Goal: Book appointment/travel/reservation

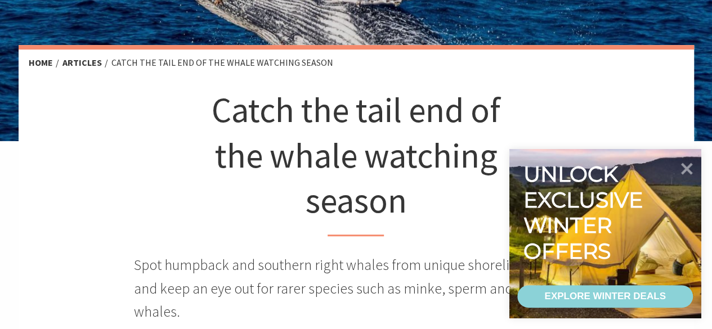
scroll to position [451, 0]
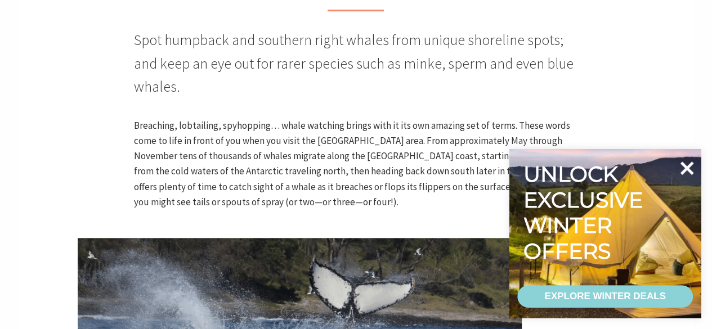
click at [683, 165] on icon at bounding box center [688, 169] width 14 height 14
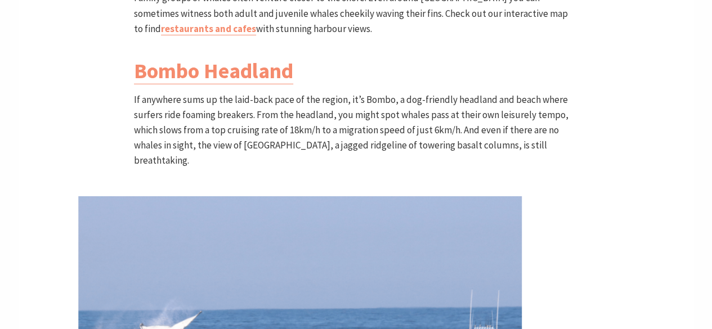
scroll to position [1858, 0]
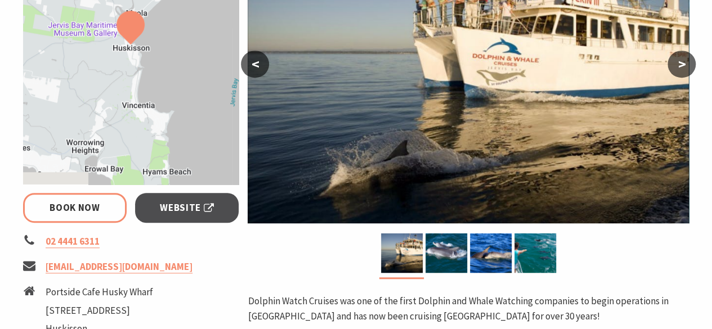
scroll to position [338, 0]
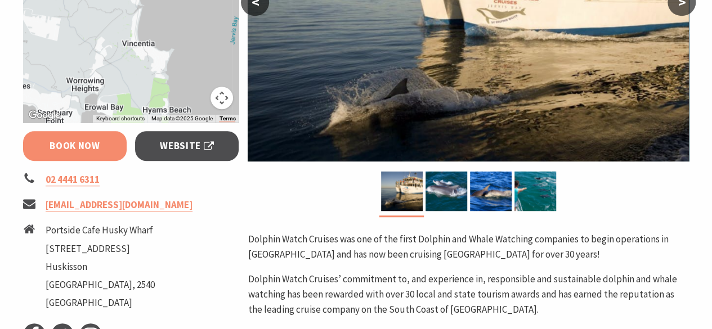
select select "3"
click at [93, 150] on link "Book Now" at bounding box center [75, 146] width 104 height 30
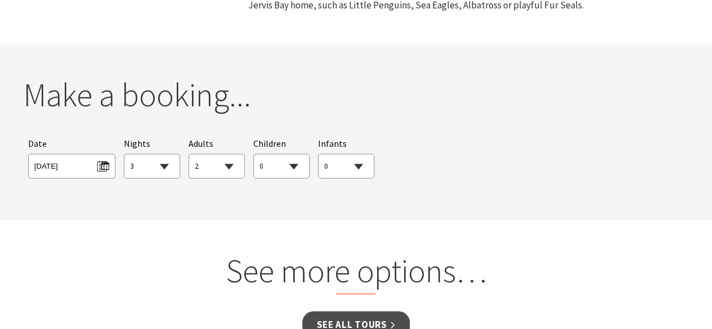
scroll to position [835, 0]
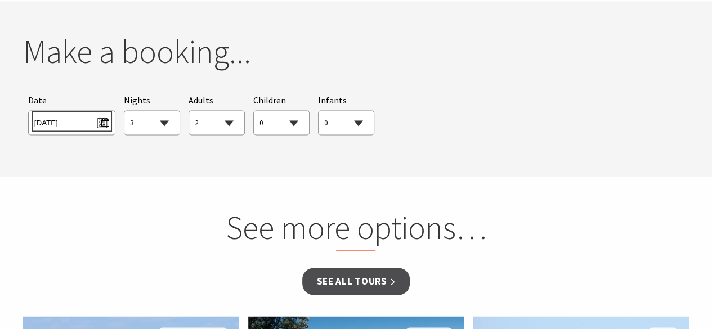
click at [99, 124] on span "Wed 13/08/2025" at bounding box center [71, 121] width 75 height 15
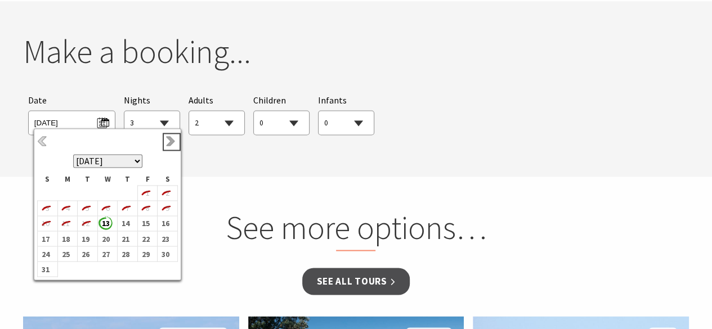
click at [171, 144] on link "Next" at bounding box center [172, 142] width 12 height 12
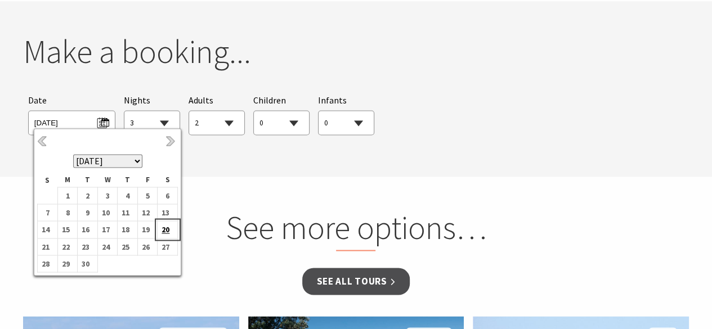
click at [169, 226] on b "20" at bounding box center [165, 229] width 15 height 15
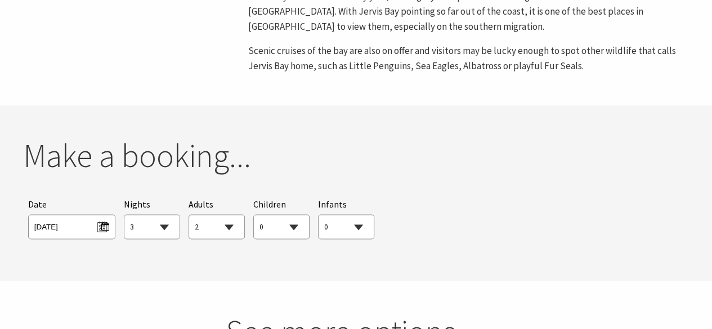
scroll to position [732, 0]
click at [224, 231] on select "0 1 2 3 4 5 6 7 8 9 10 11 12 13 14 15 16 17 18 19 20 21 22 23 24 25 26 27 28 29…" at bounding box center [216, 226] width 55 height 25
select select "3"
click at [189, 214] on select "0 1 2 3 4 5 6 7 8 9 10 11 12 13 14 15 16 17 18 19 20 21 22 23 24 25 26 27 28 29…" at bounding box center [216, 226] width 55 height 25
click at [166, 230] on select "1 2 3 4 5 6 7 8 9 10 11 12 13 14 15 16 17 18 19 20 21 22 23 24 25 26 27 28 29 30" at bounding box center [151, 226] width 55 height 25
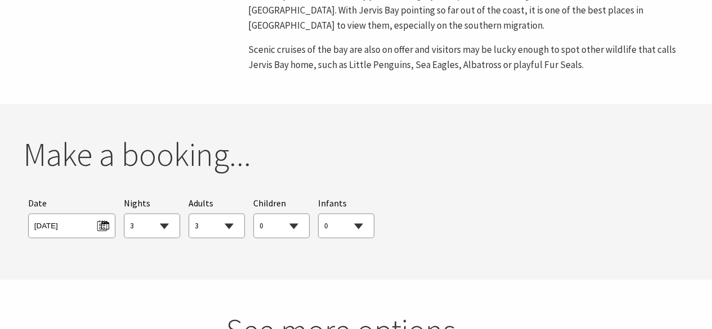
click at [124, 214] on select "1 2 3 4 5 6 7 8 9 10 11 12 13 14 15 16 17 18 19 20 21 22 23 24 25 26 27 28 29 30" at bounding box center [151, 226] width 55 height 25
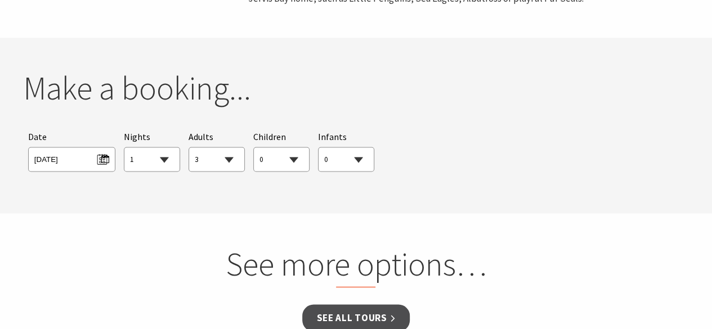
scroll to position [845, 0]
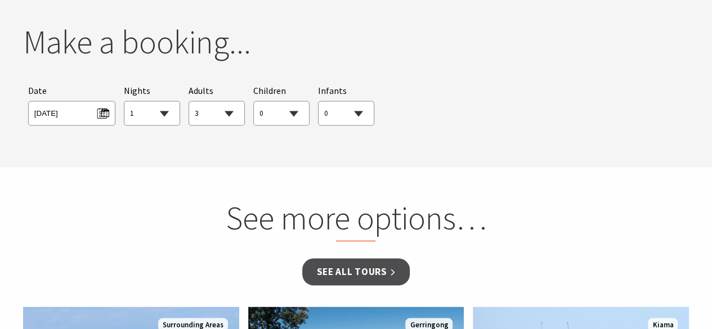
select select "1"
